Goal: Information Seeking & Learning: Learn about a topic

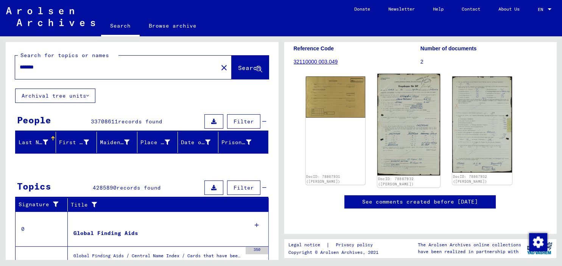
scroll to position [14, 0]
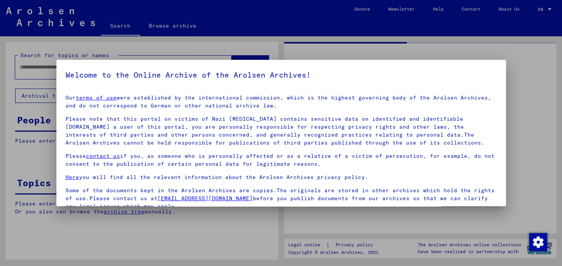
type input "*******"
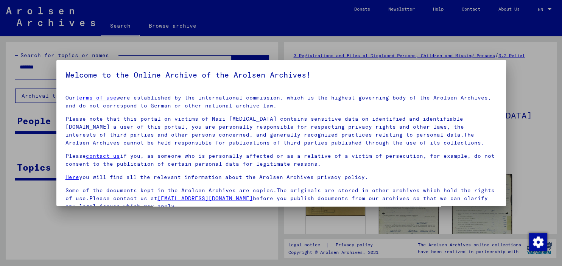
scroll to position [64, 0]
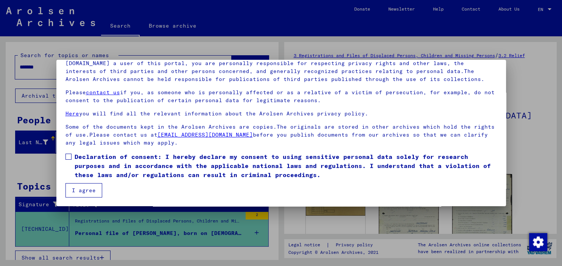
click at [69, 158] on span at bounding box center [68, 157] width 6 height 6
click at [77, 187] on button "I agree" at bounding box center [83, 190] width 37 height 14
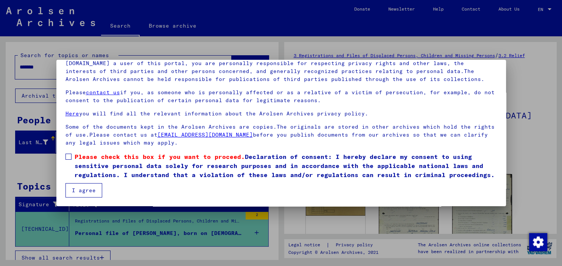
click at [89, 192] on button "I agree" at bounding box center [83, 190] width 37 height 14
click at [67, 157] on span at bounding box center [68, 157] width 6 height 6
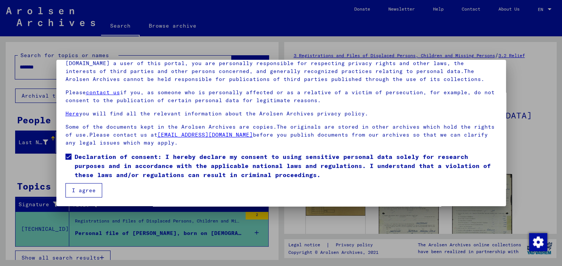
click at [89, 192] on button "I agree" at bounding box center [83, 190] width 37 height 14
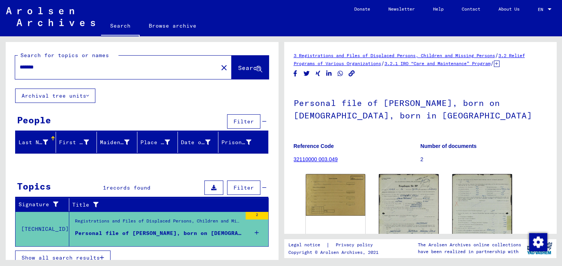
scroll to position [125, 0]
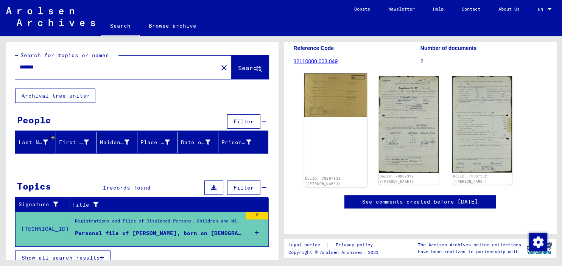
click at [341, 79] on img at bounding box center [335, 94] width 63 height 43
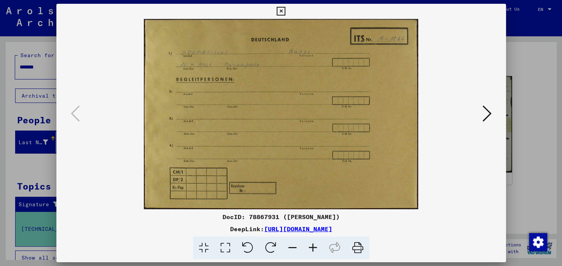
click at [499, 116] on div at bounding box center [280, 114] width 449 height 190
click at [489, 114] on icon at bounding box center [486, 113] width 9 height 18
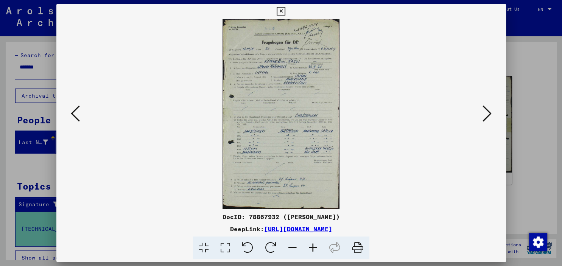
click at [491, 113] on icon at bounding box center [486, 113] width 9 height 18
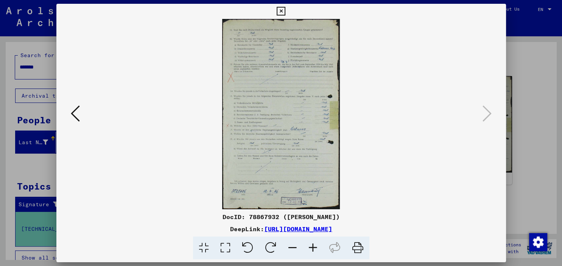
click at [75, 116] on icon at bounding box center [75, 113] width 9 height 18
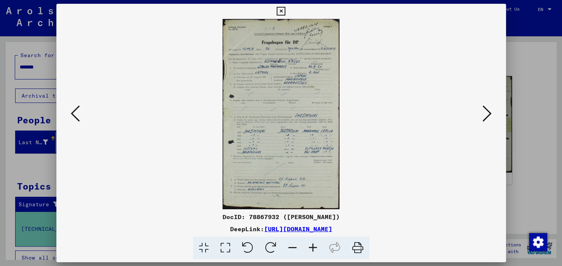
click at [75, 116] on icon at bounding box center [75, 113] width 9 height 18
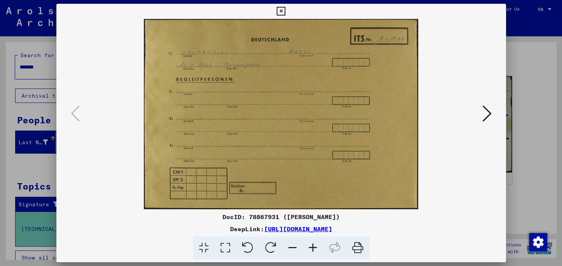
click at [490, 113] on icon at bounding box center [486, 113] width 9 height 18
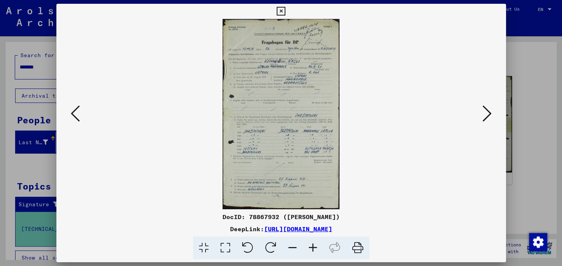
click at [489, 115] on icon at bounding box center [486, 113] width 9 height 18
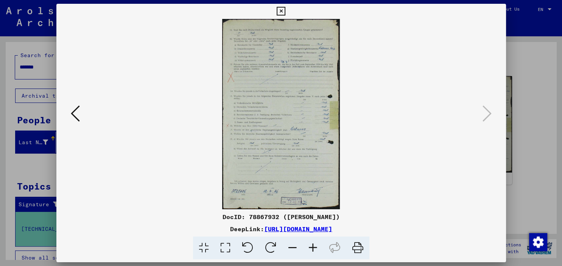
click at [285, 11] on icon at bounding box center [280, 11] width 9 height 9
